Goal: Transaction & Acquisition: Book appointment/travel/reservation

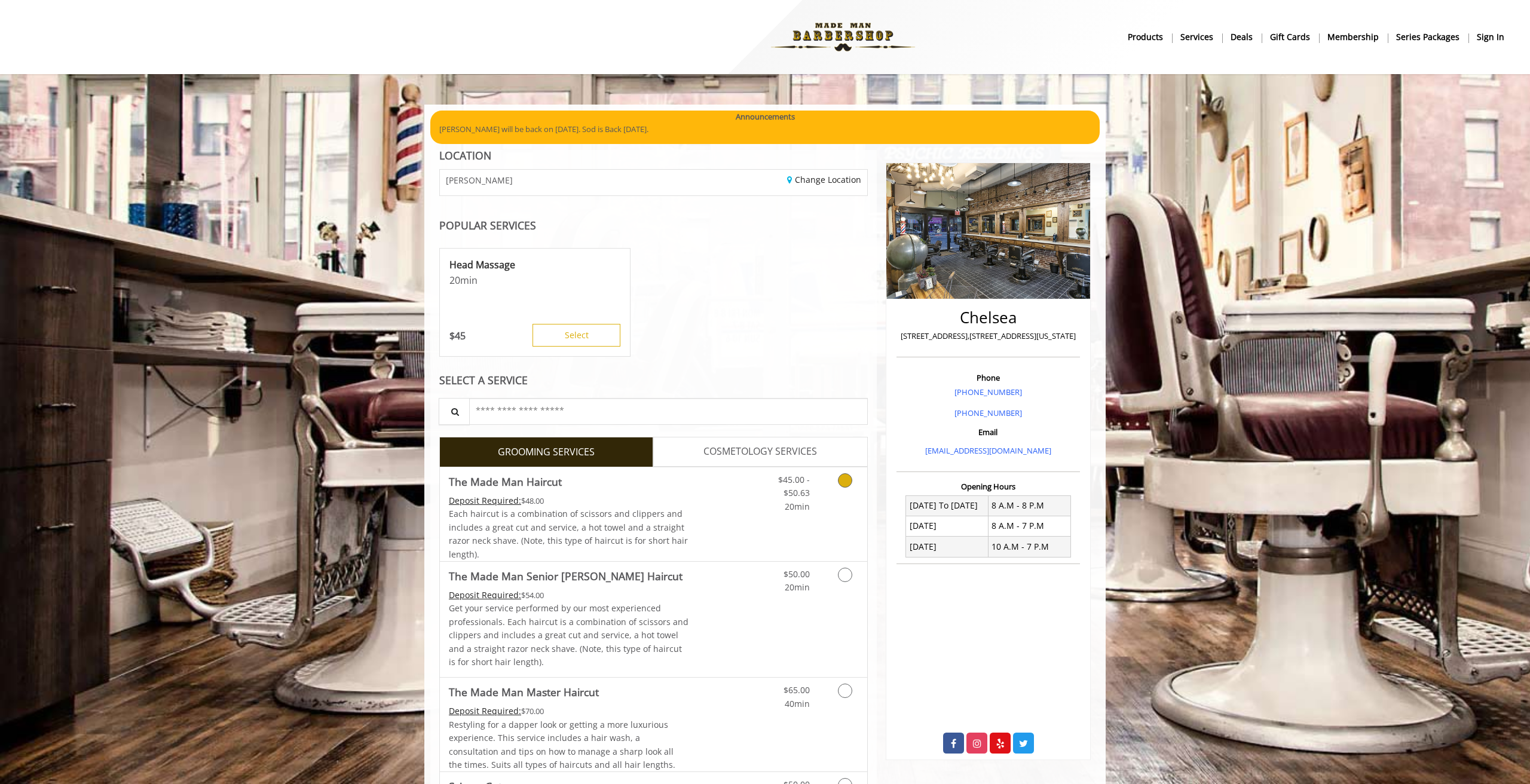
click at [842, 480] on icon "Grooming services" at bounding box center [845, 480] width 14 height 14
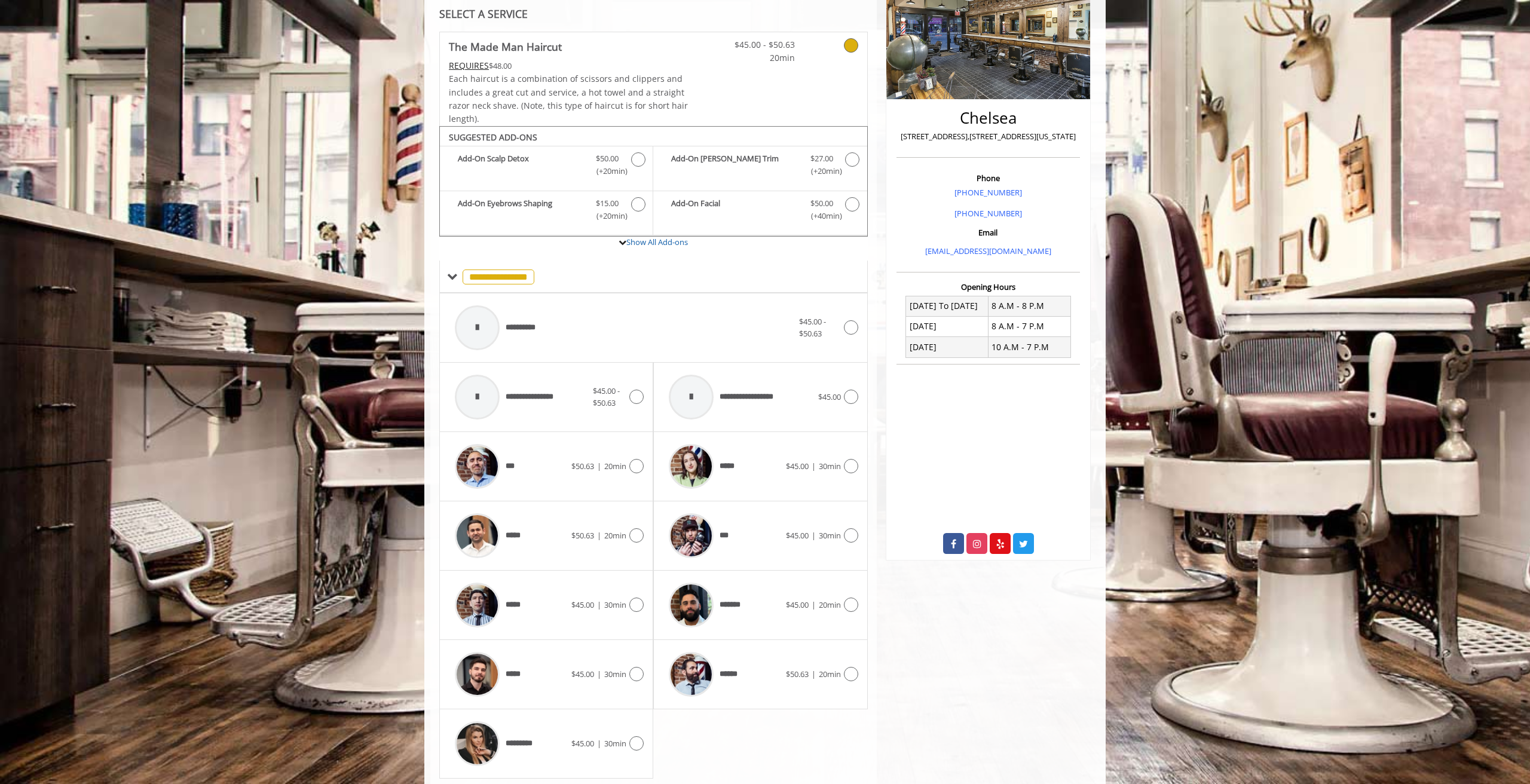
scroll to position [230, 0]
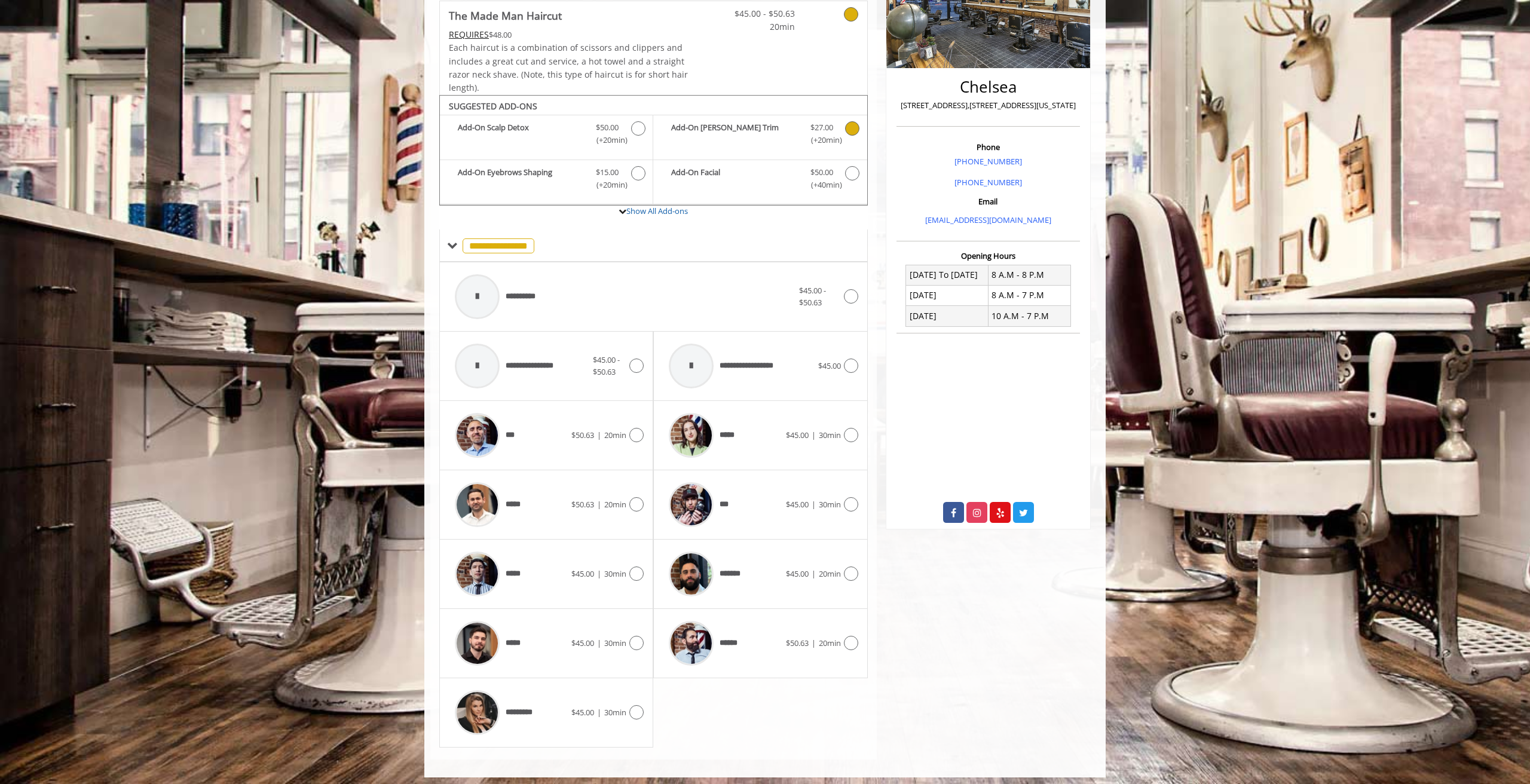
drag, startPoint x: 845, startPoint y: 125, endPoint x: 834, endPoint y: 134, distance: 14.2
click at [845, 125] on icon "The Made Man Haircut Add-onS" at bounding box center [852, 129] width 14 height 14
drag, startPoint x: 643, startPoint y: 707, endPoint x: 643, endPoint y: 697, distance: 10.0
click at [643, 707] on icon at bounding box center [636, 712] width 14 height 14
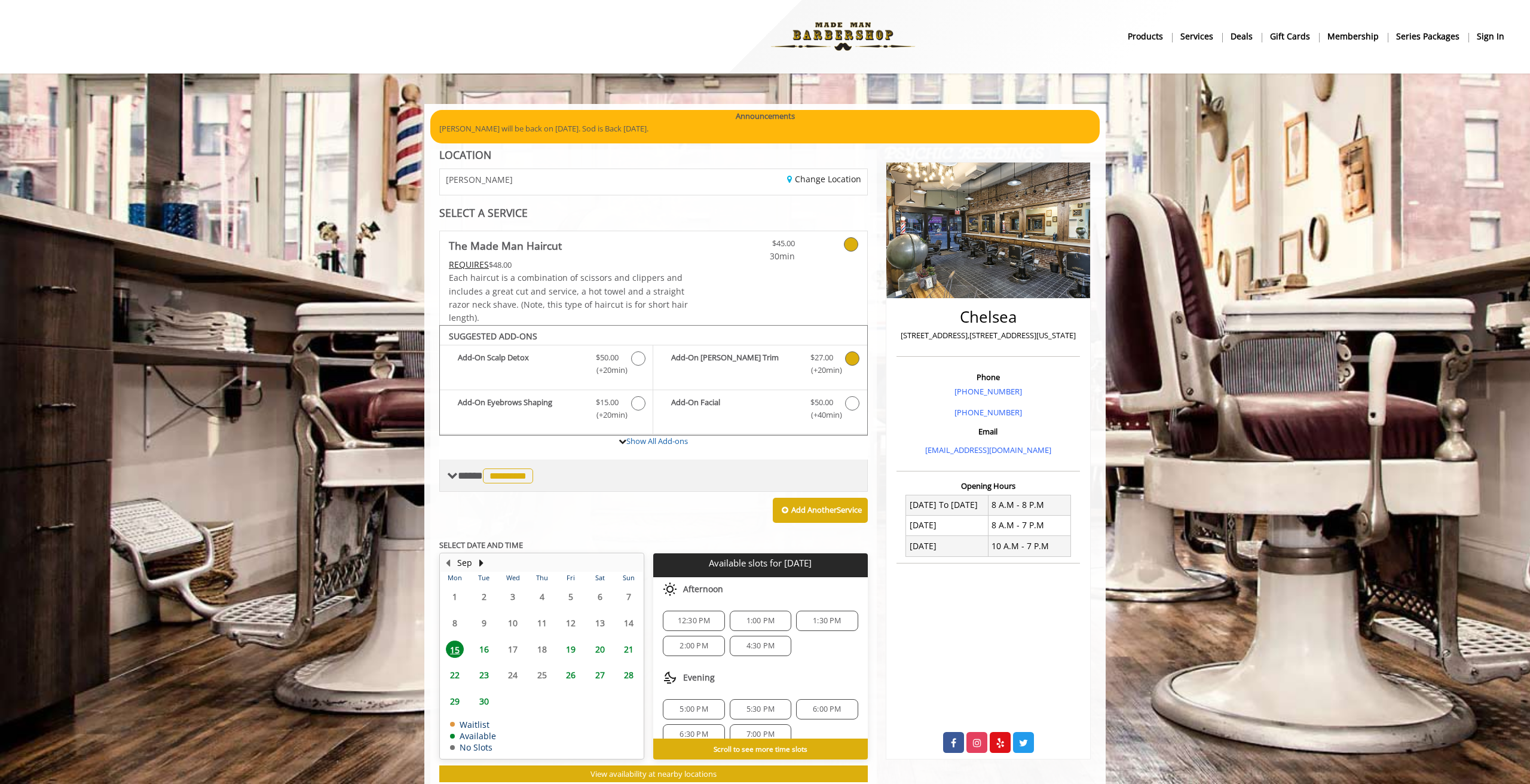
scroll to position [28, 0]
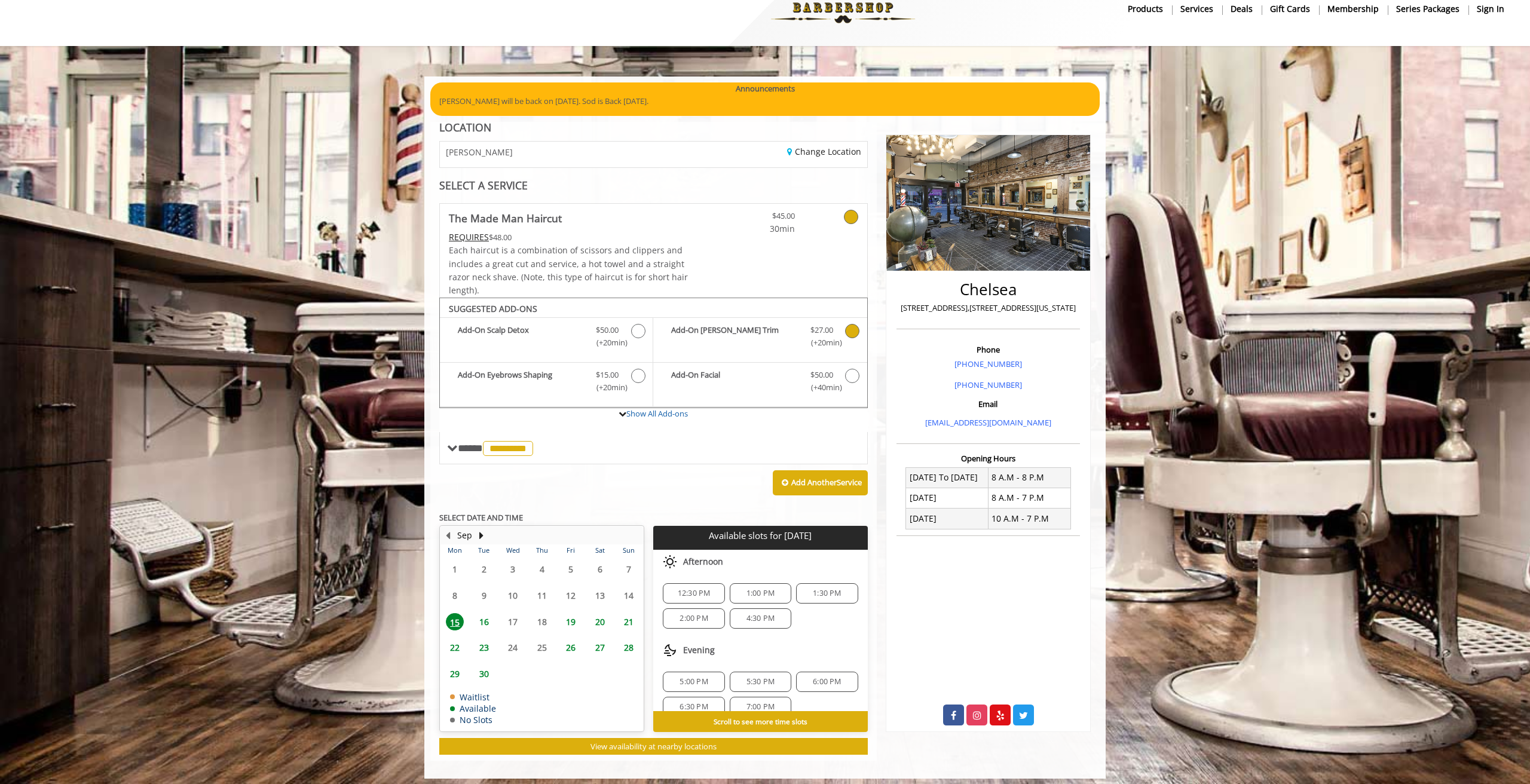
click at [689, 589] on span "12:30 PM" at bounding box center [694, 593] width 33 height 9
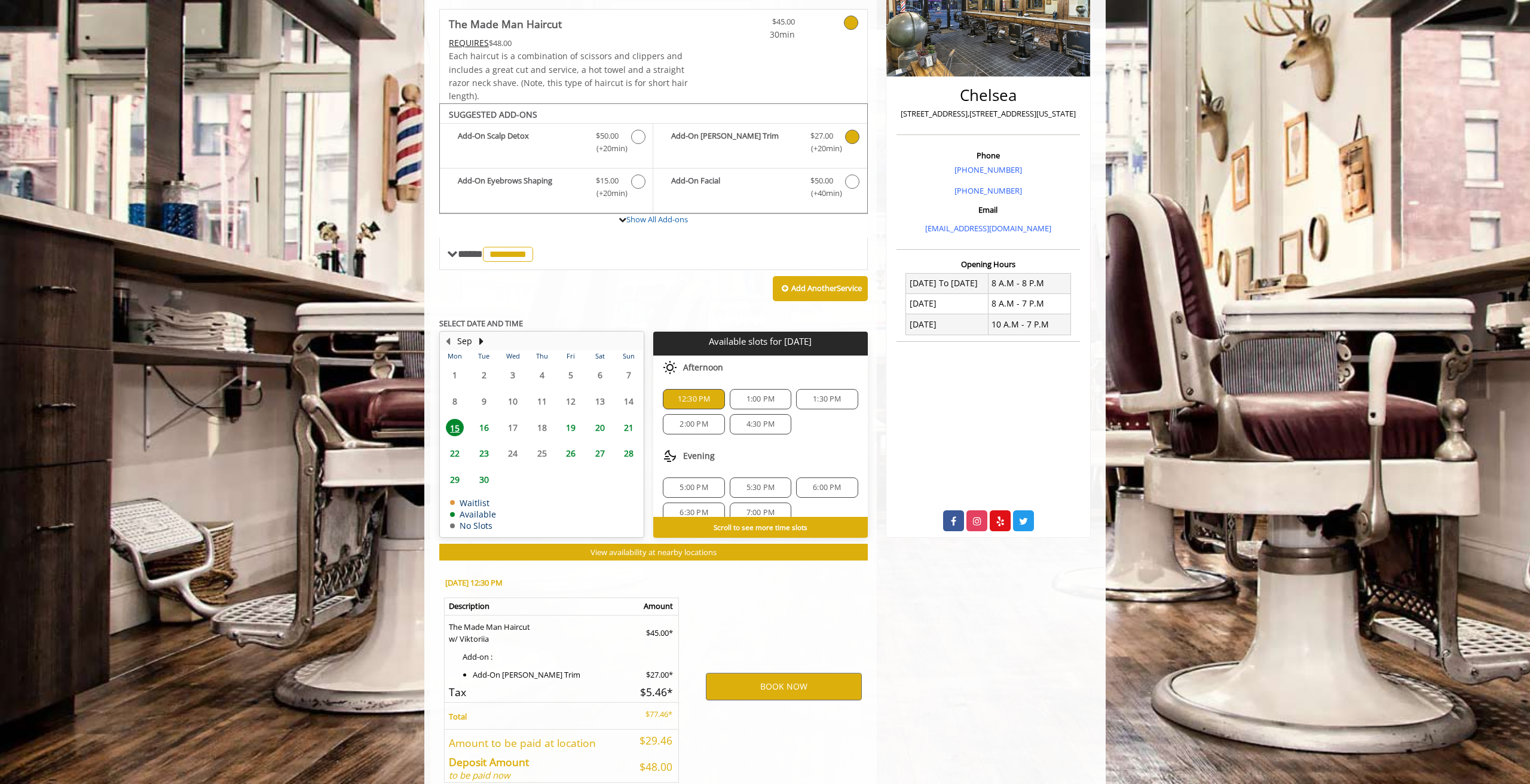
scroll to position [276, 0]
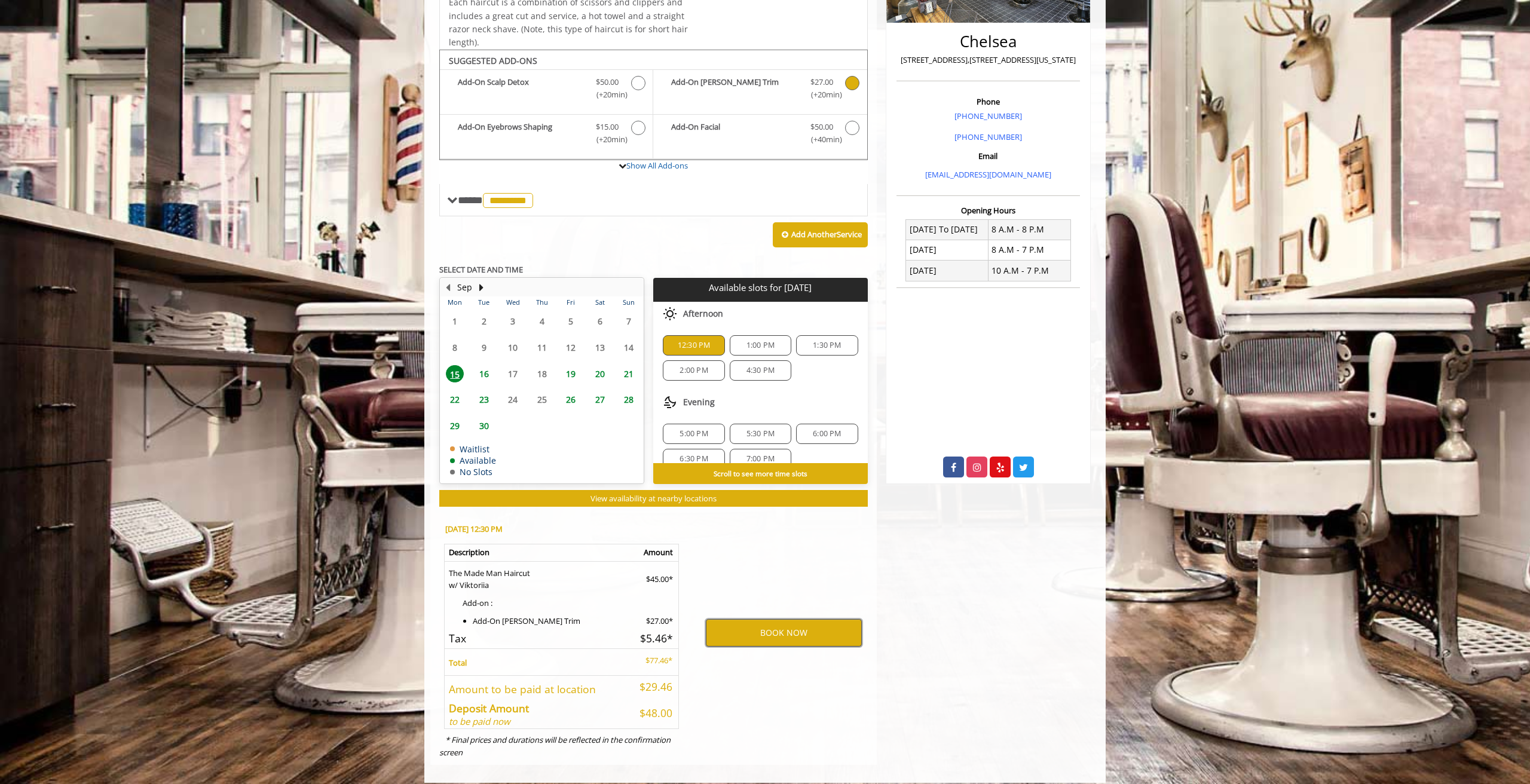
click at [783, 621] on button "BOOK NOW" at bounding box center [783, 633] width 156 height 28
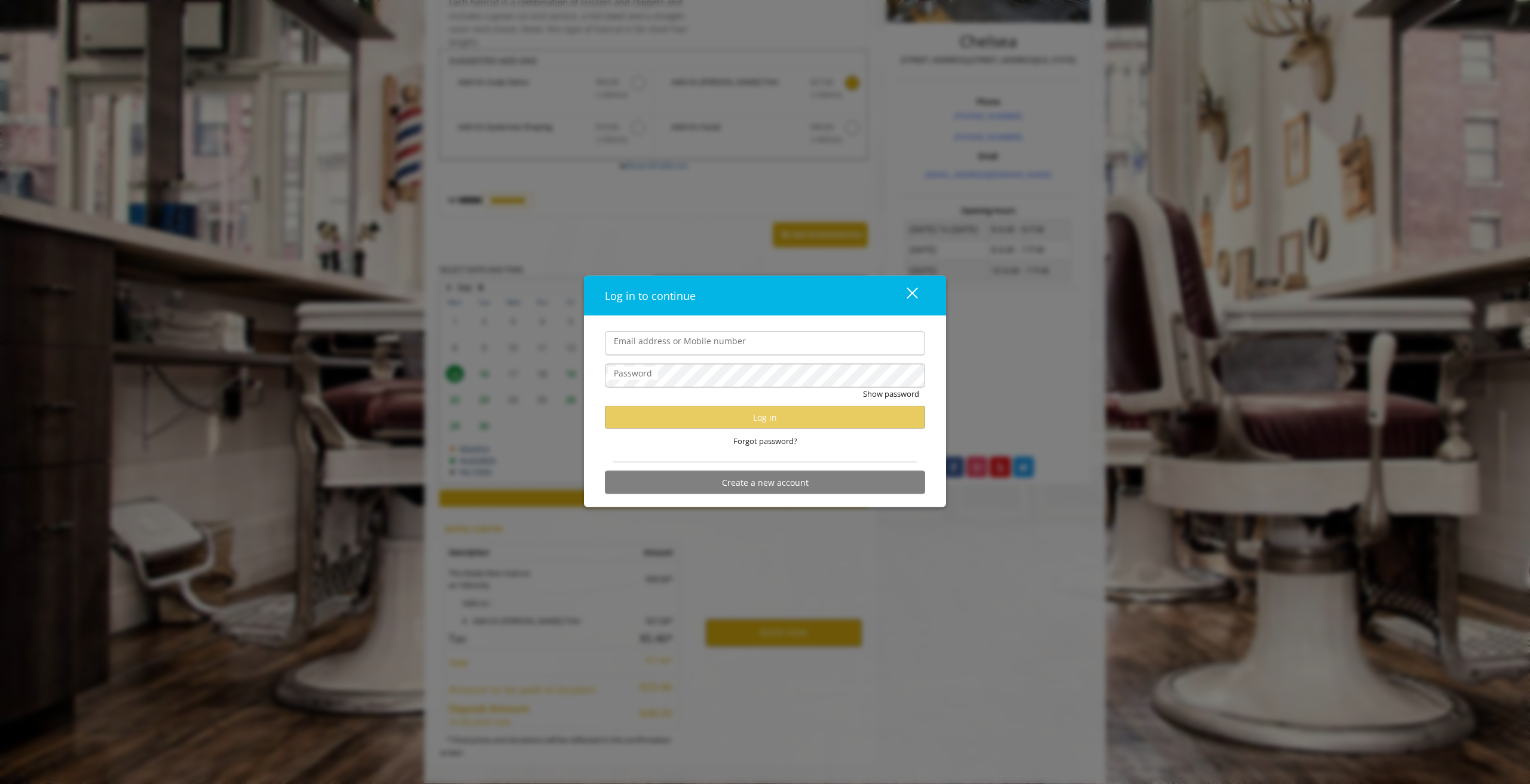
click at [689, 338] on input "Email address or Mobile number" at bounding box center [765, 343] width 321 height 24
click at [686, 343] on input "Email address or Mobile number" at bounding box center [765, 343] width 321 height 24
click at [911, 291] on div "close" at bounding box center [905, 295] width 24 height 18
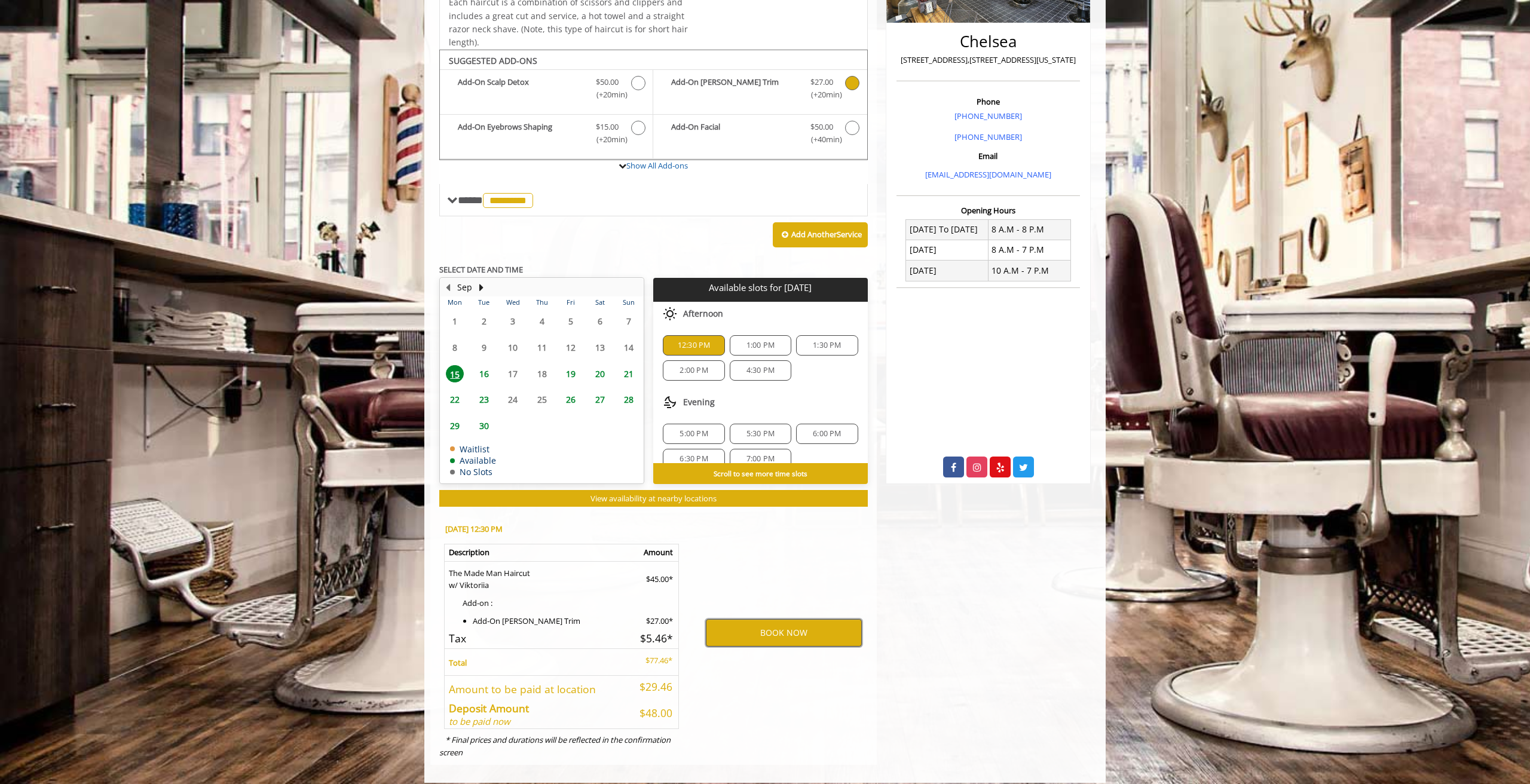
click at [763, 623] on button "BOOK NOW" at bounding box center [783, 633] width 156 height 28
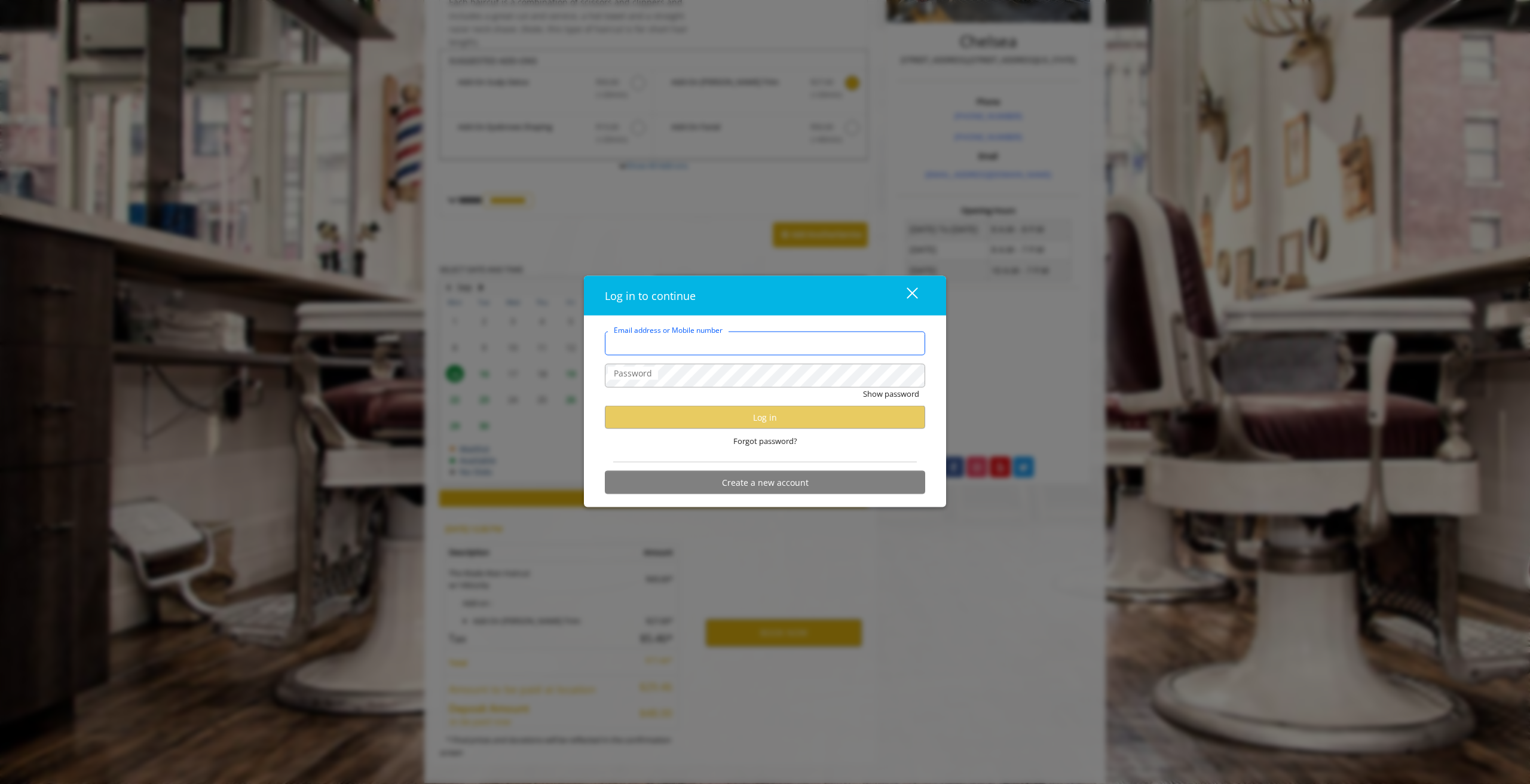
click at [690, 346] on input "Email address or Mobile number" at bounding box center [765, 343] width 321 height 24
paste input "**********"
drag, startPoint x: 774, startPoint y: 343, endPoint x: 691, endPoint y: 356, distance: 84.0
click at [685, 343] on input "**********" at bounding box center [765, 343] width 321 height 24
type input "**********"
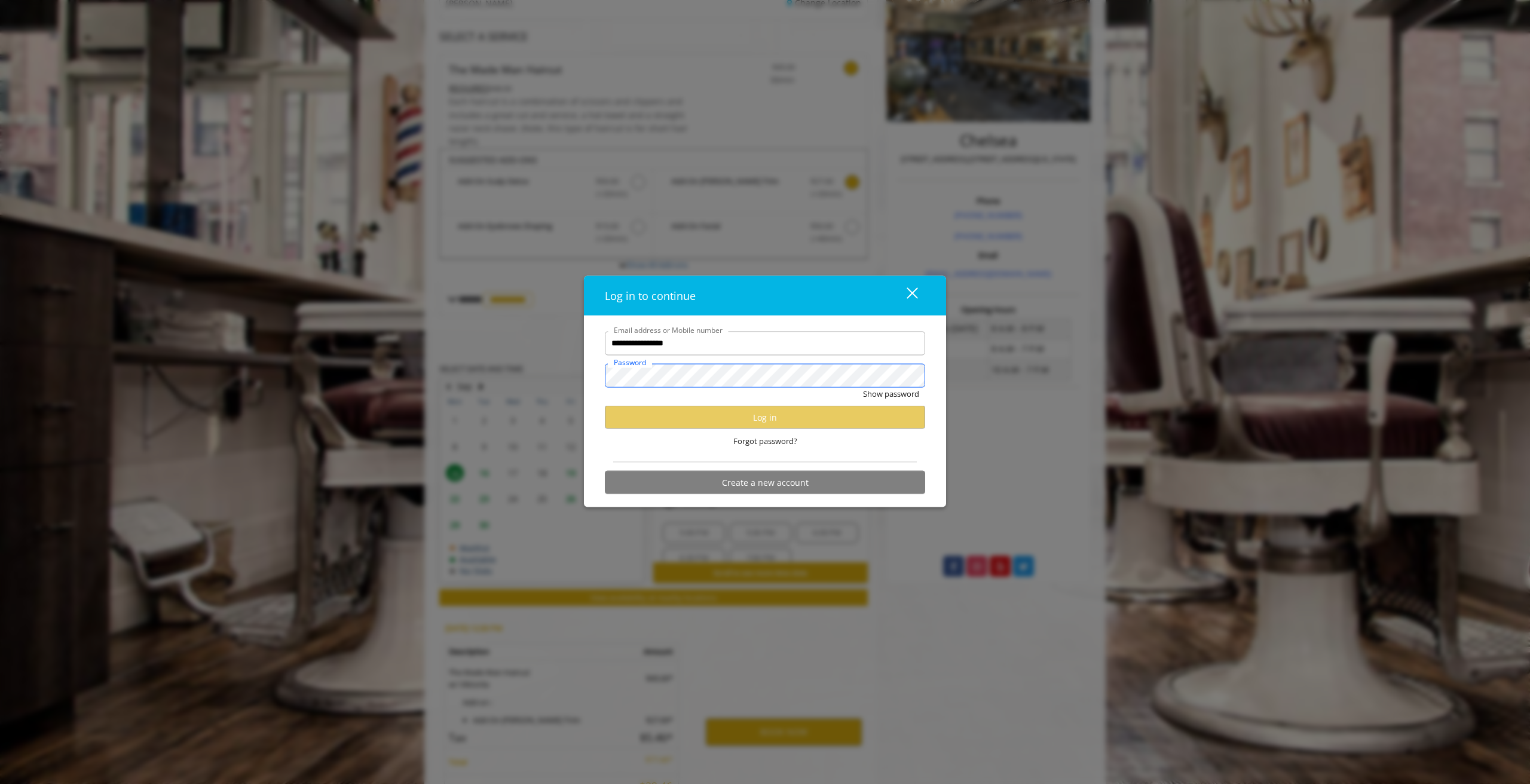
scroll to position [175, 0]
